Goal: Information Seeking & Learning: Learn about a topic

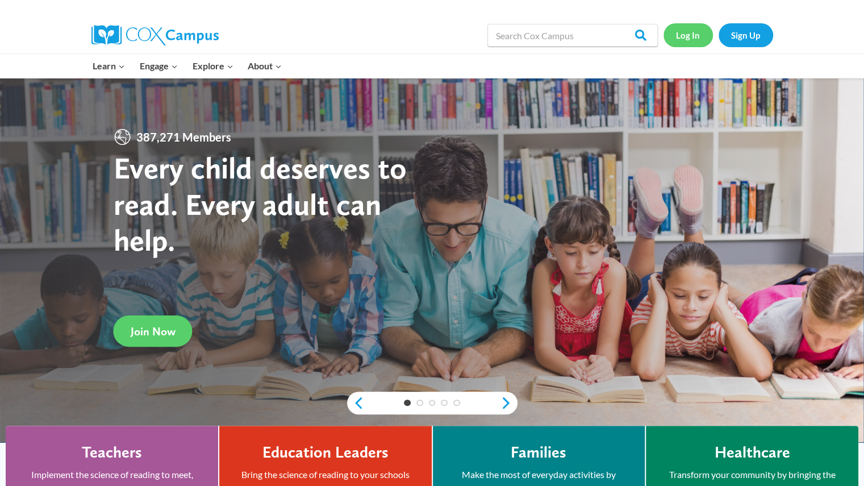
click at [687, 29] on link "Log In" at bounding box center [687, 34] width 49 height 23
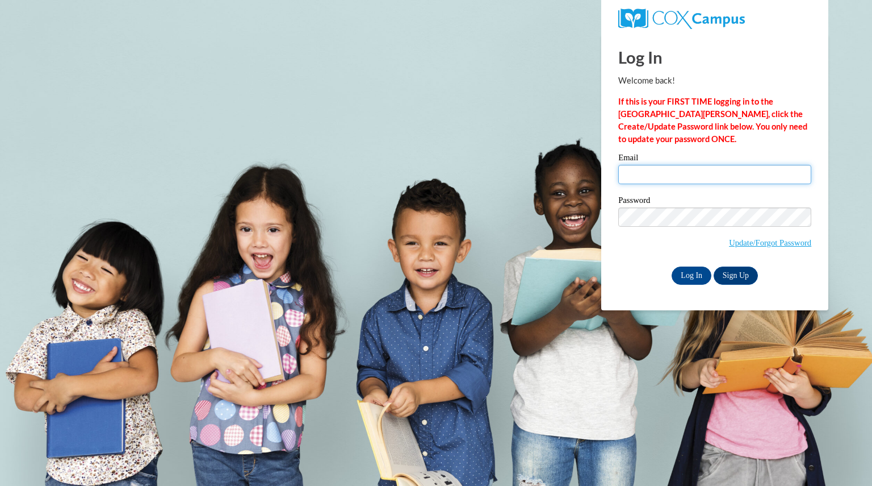
click at [659, 167] on input "Email" at bounding box center [714, 174] width 193 height 19
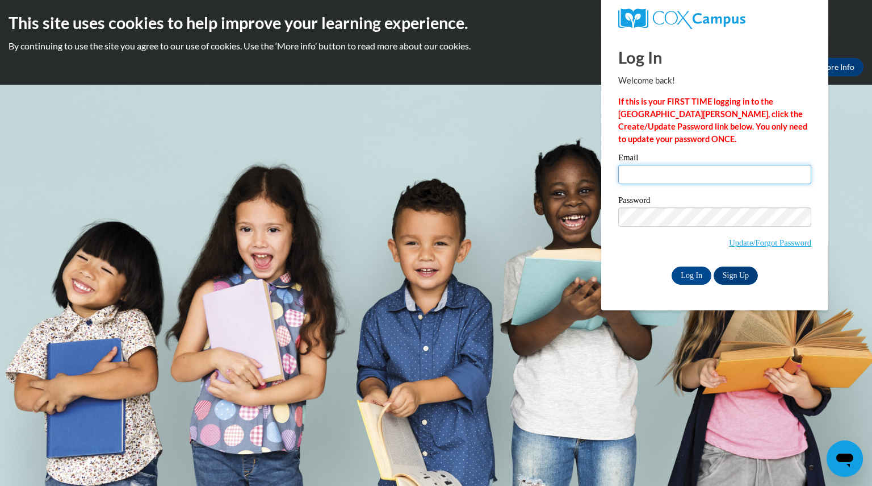
type input "hoffmanpatrish@aasd.k12.wi.us"
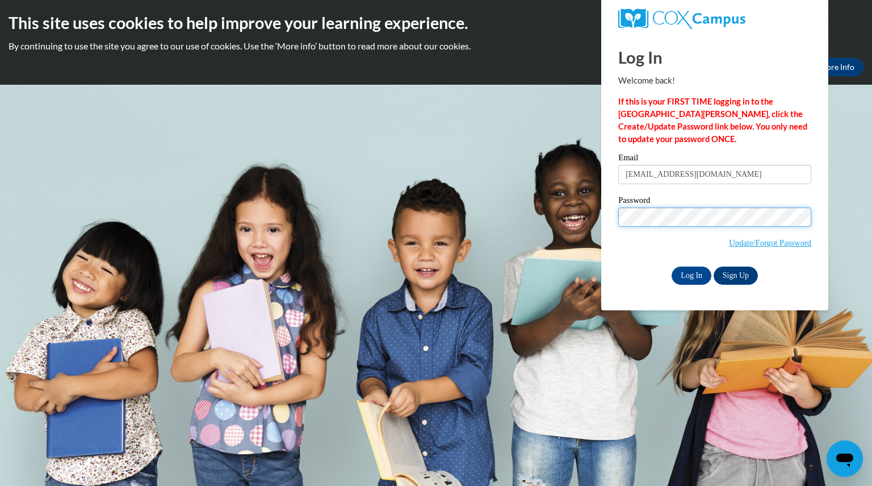
click at [672, 266] on input "Log In" at bounding box center [692, 275] width 40 height 18
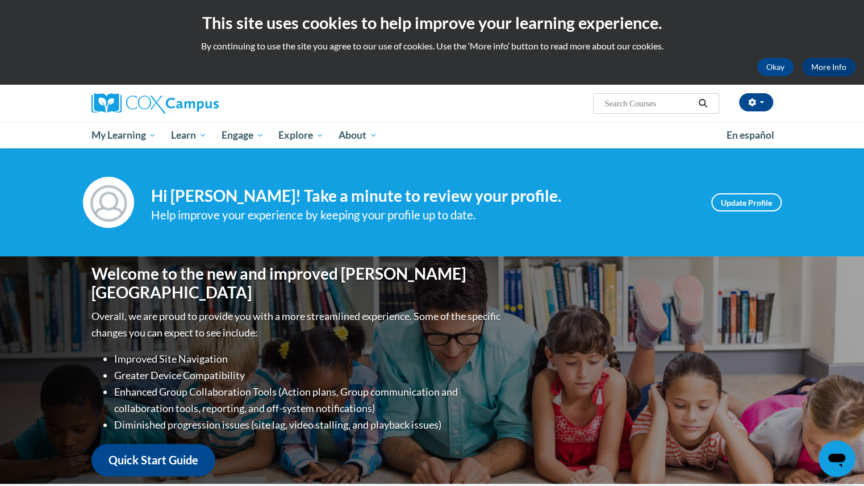
click at [660, 151] on div "Your profile Hi PATRISHA HOFFMAN! Take a minute to review your profile. Help im…" at bounding box center [432, 202] width 864 height 108
click at [769, 64] on button "Okay" at bounding box center [775, 67] width 36 height 18
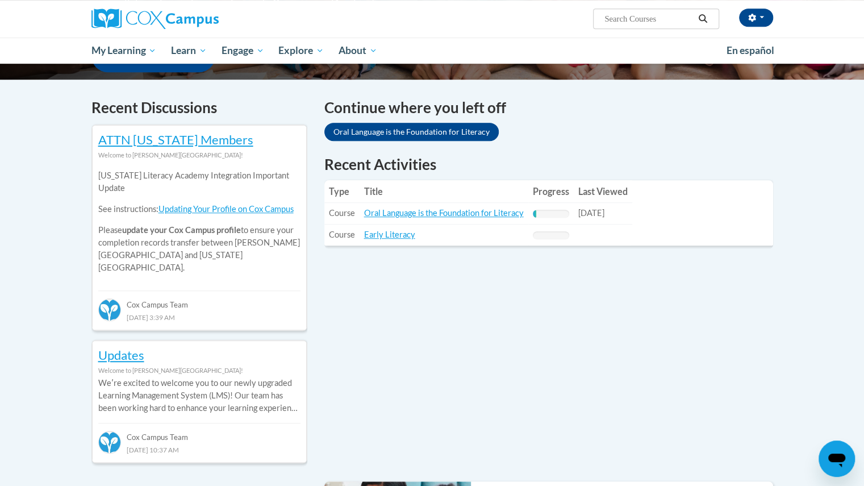
scroll to position [321, 0]
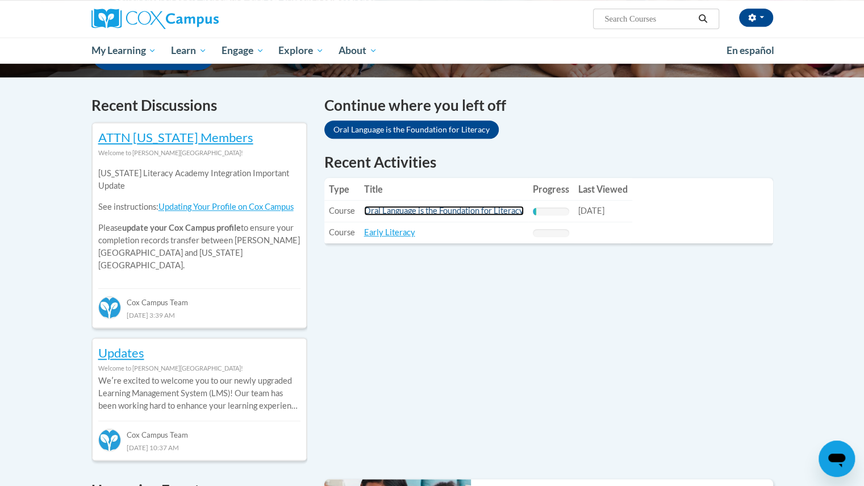
click at [435, 213] on link "Oral Language is the Foundation for Literacy" at bounding box center [444, 211] width 160 height 10
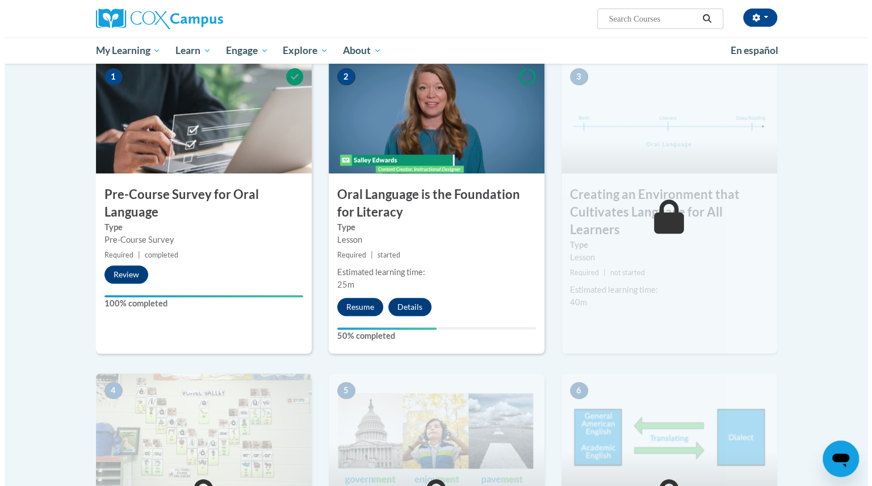
scroll to position [232, 0]
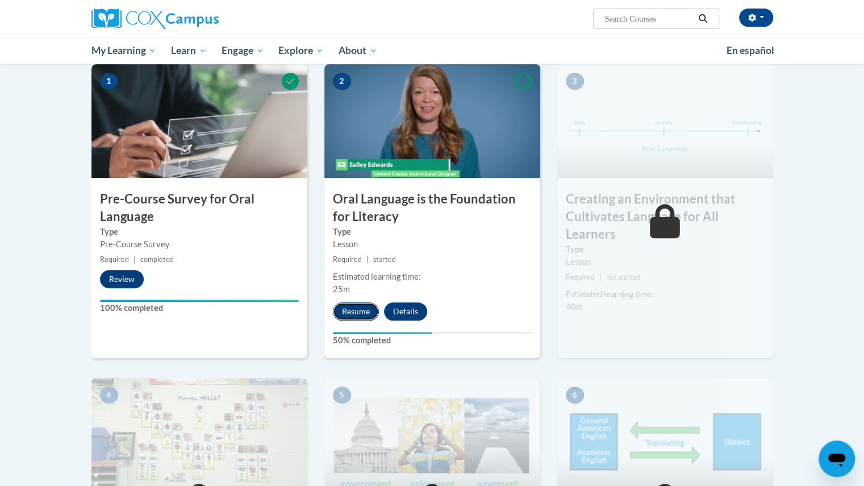
click at [342, 313] on button "Resume" at bounding box center [356, 311] width 46 height 18
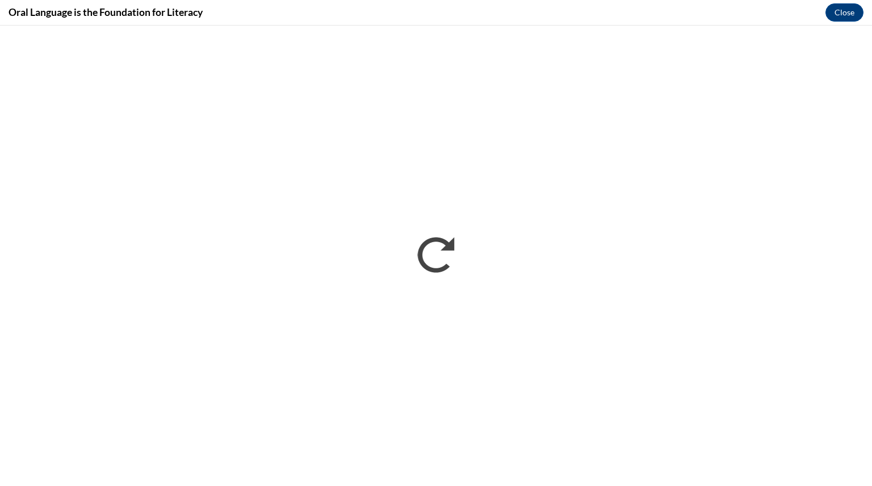
scroll to position [0, 0]
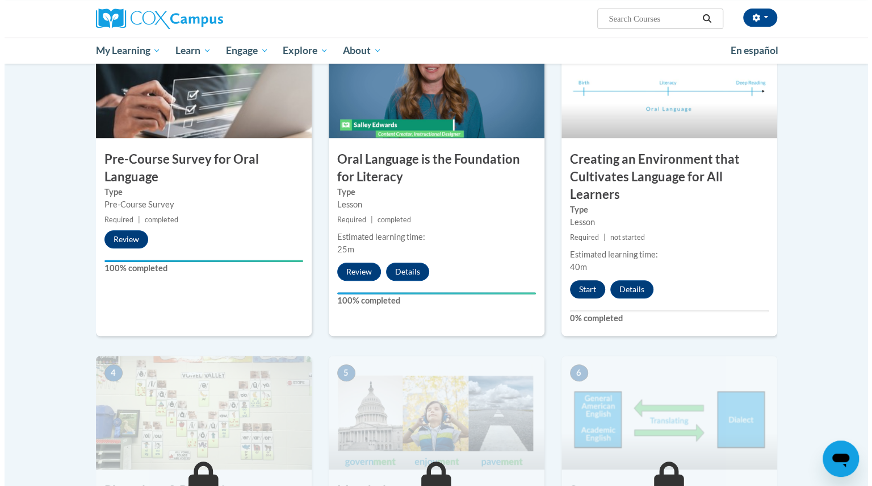
scroll to position [268, 0]
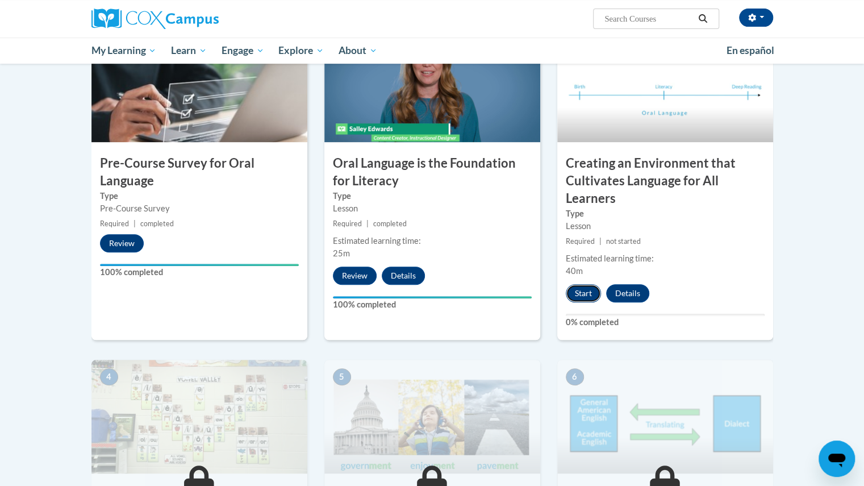
click at [584, 290] on button "Start" at bounding box center [583, 293] width 35 height 18
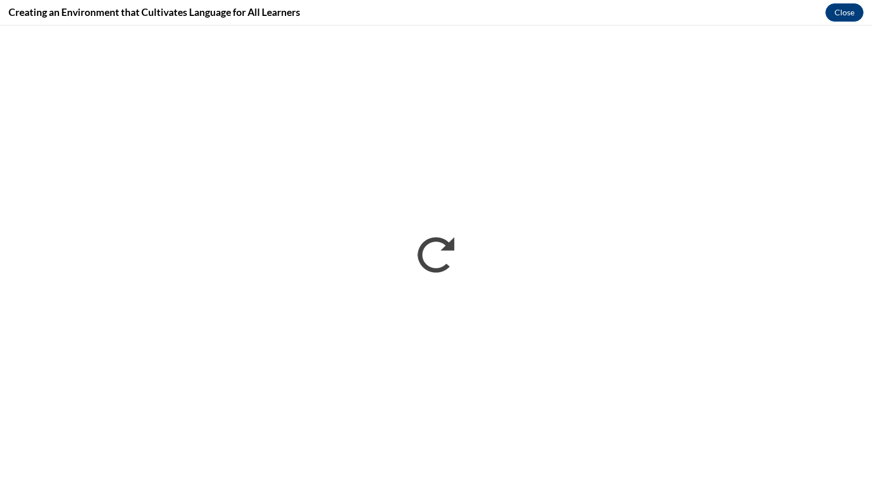
scroll to position [0, 0]
